Goal: Use online tool/utility: Utilize a website feature to perform a specific function

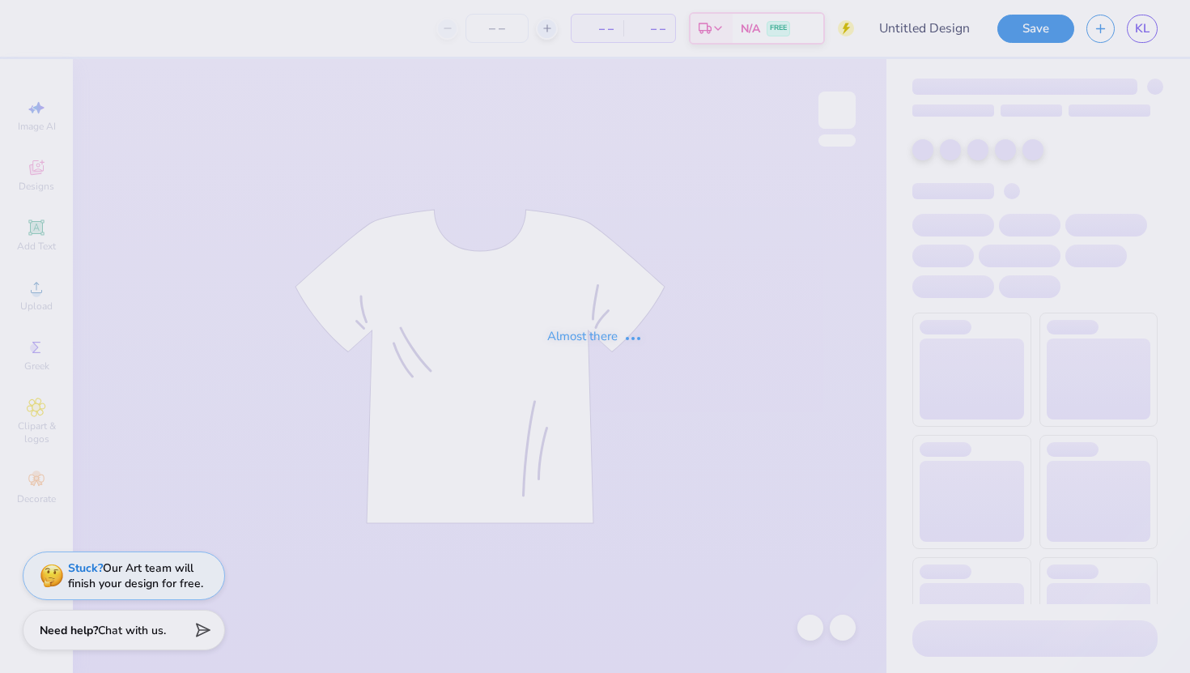
type input "ADPI Retreat"
type input "50"
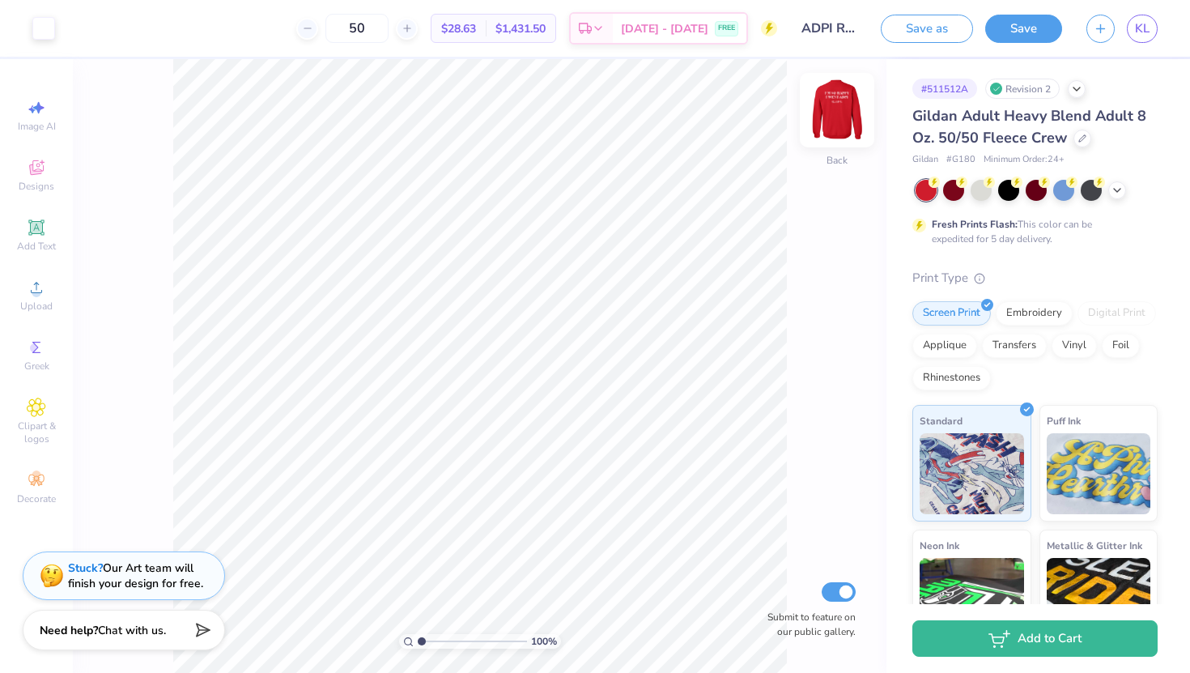
click at [836, 106] on img at bounding box center [837, 110] width 65 height 65
click at [838, 103] on img at bounding box center [837, 110] width 65 height 65
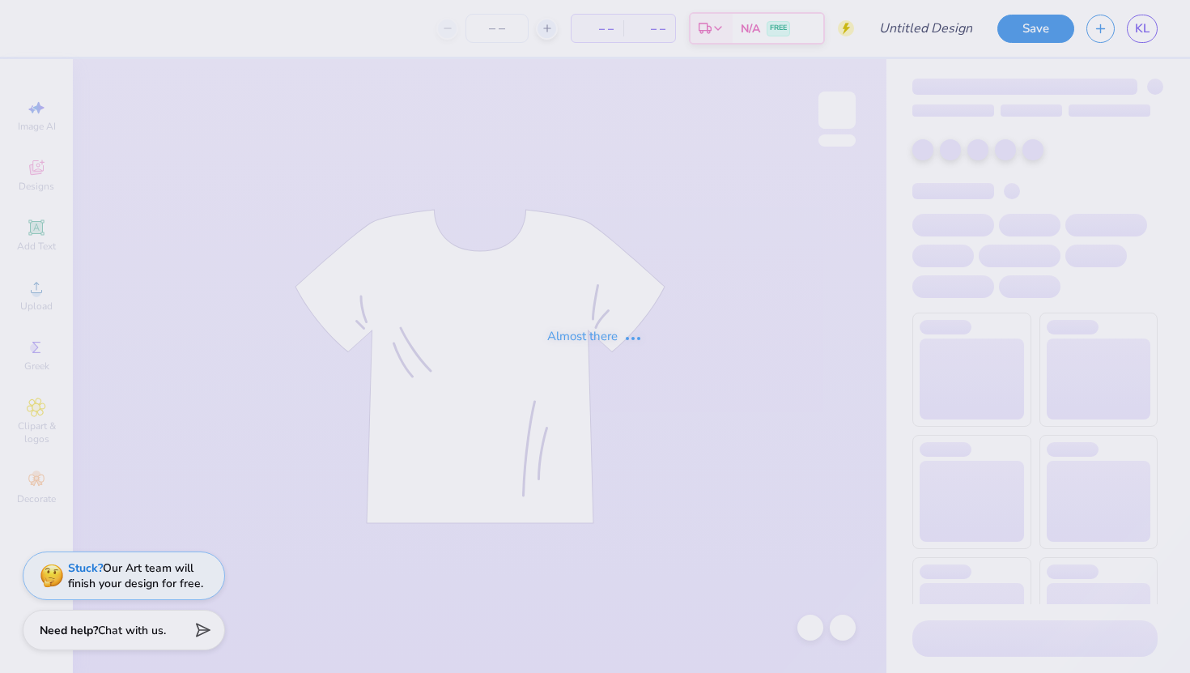
type input "Dudes Day 2025"
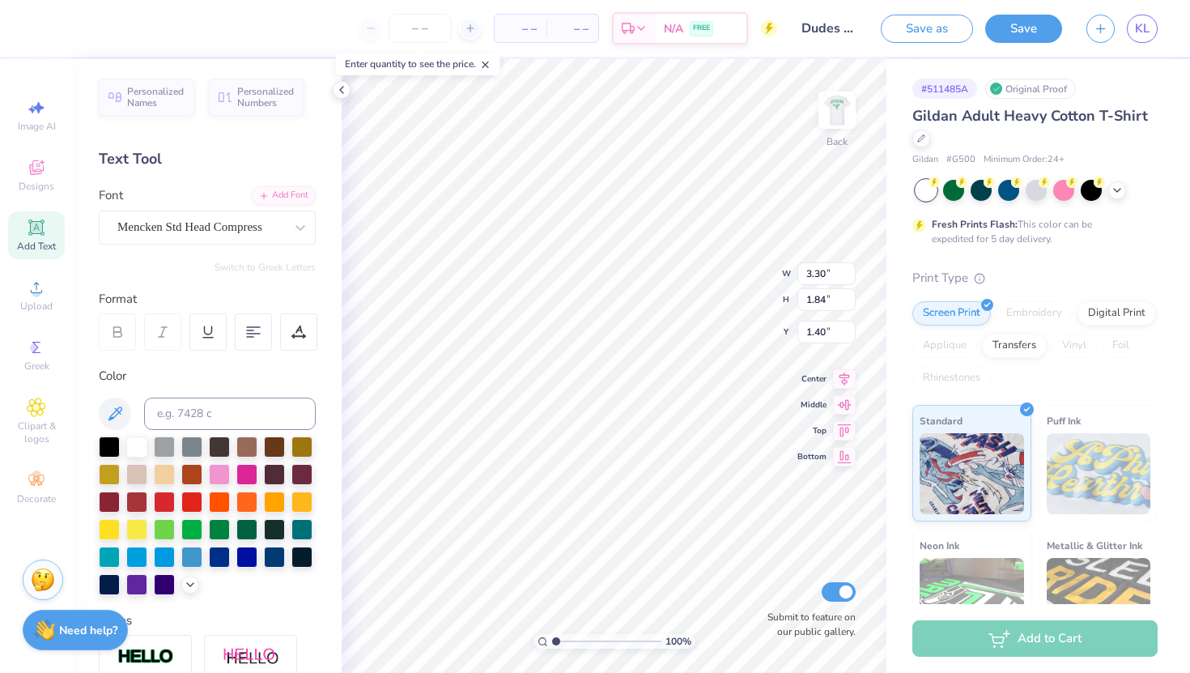
type input "2.50"
type input "3.00"
type input "1.31"
type input "5.40"
click at [844, 102] on img at bounding box center [837, 110] width 65 height 65
